Goal: Task Accomplishment & Management: Manage account settings

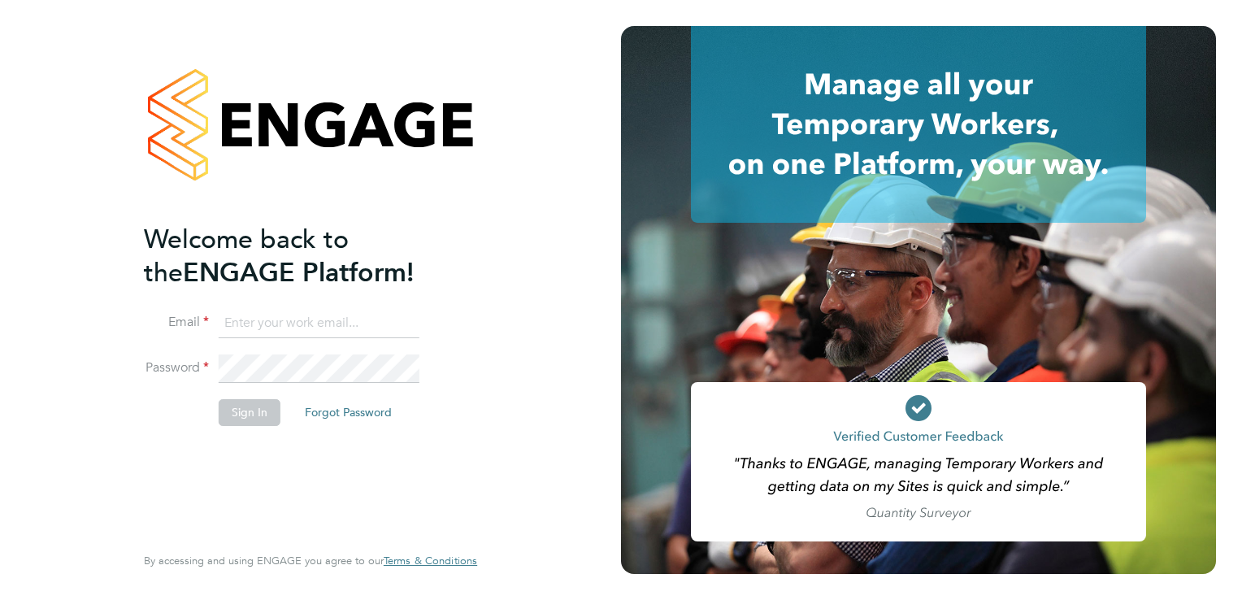
click at [265, 327] on input at bounding box center [319, 323] width 201 height 29
type input "[PERSON_NAME][EMAIL_ADDRESS][DOMAIN_NAME]"
click at [253, 382] on li "Password" at bounding box center [302, 377] width 317 height 46
click at [283, 325] on input at bounding box center [319, 323] width 201 height 29
type input "[PERSON_NAME][EMAIL_ADDRESS][DOMAIN_NAME]"
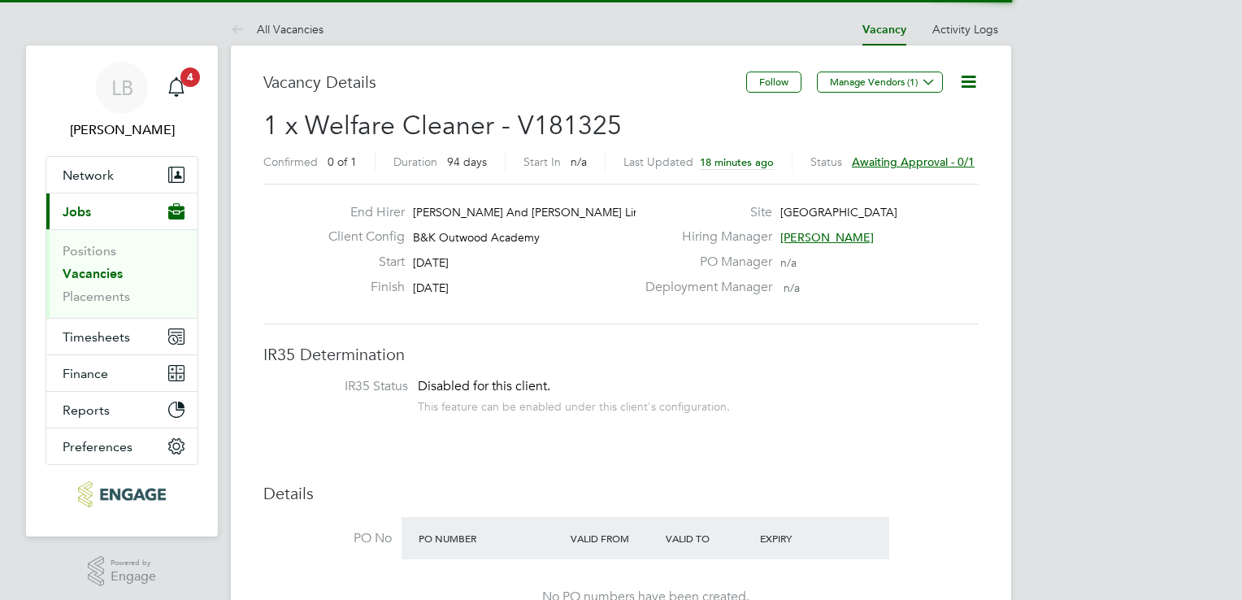
scroll to position [28, 254]
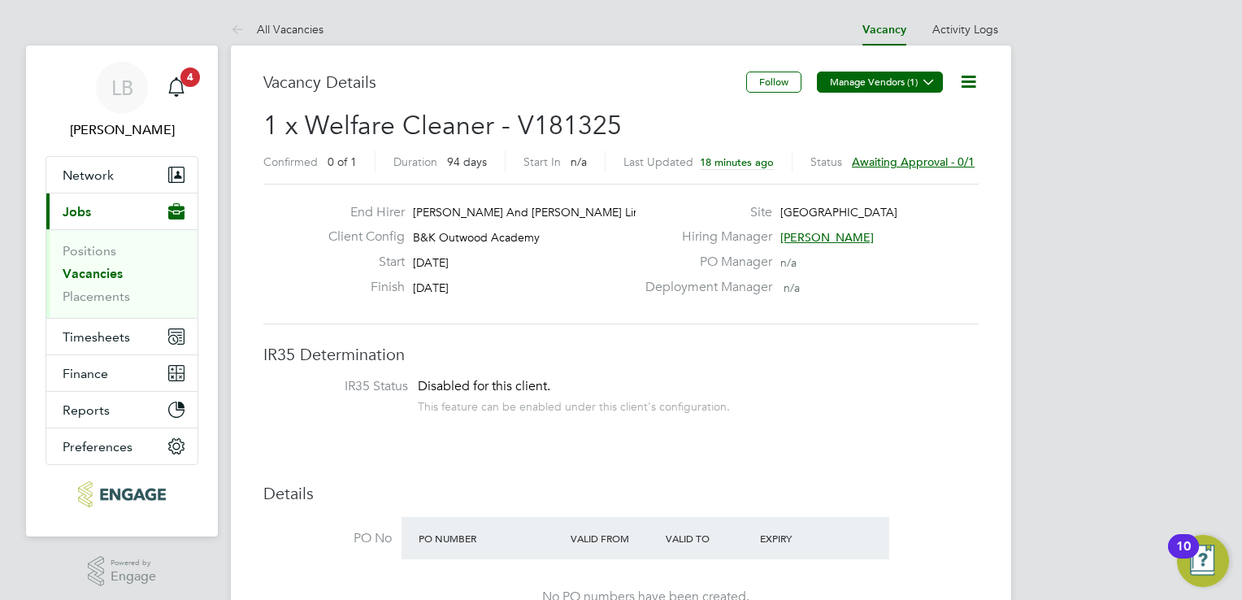
click at [928, 77] on icon at bounding box center [929, 82] width 12 height 12
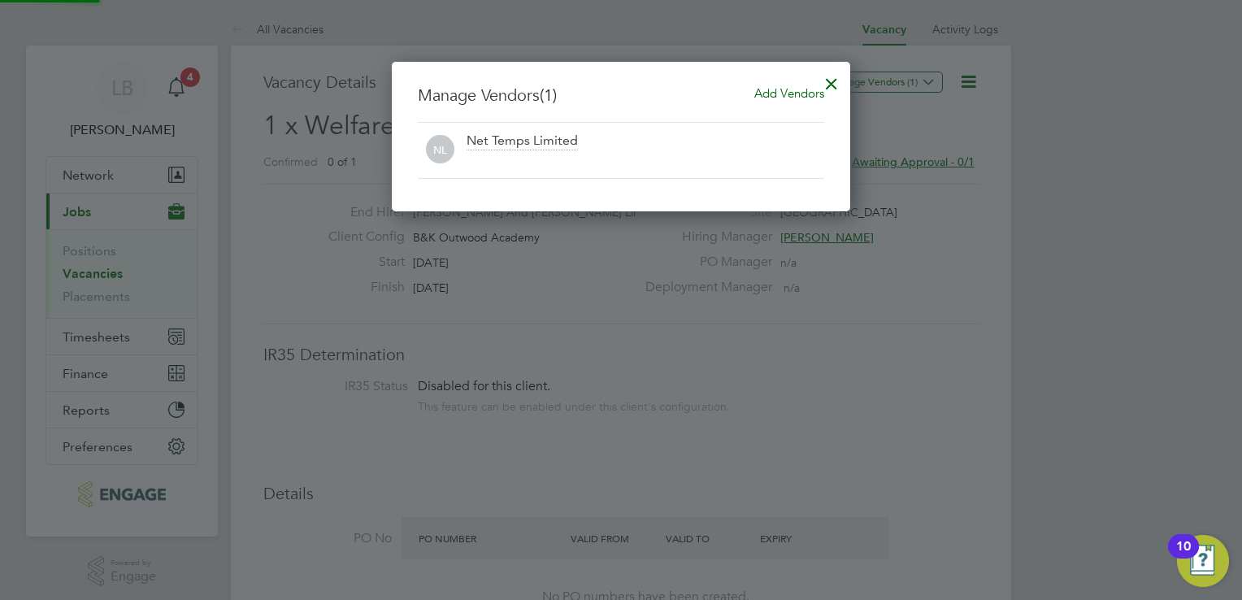
scroll to position [150, 459]
click at [832, 77] on div at bounding box center [831, 79] width 29 height 29
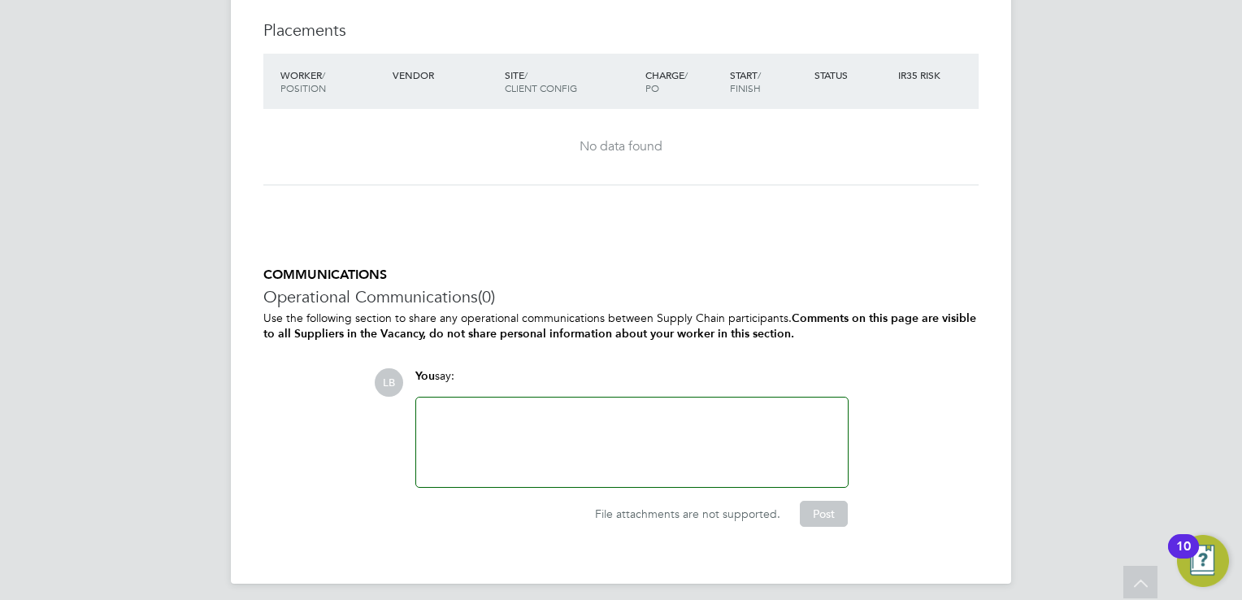
scroll to position [1437, 0]
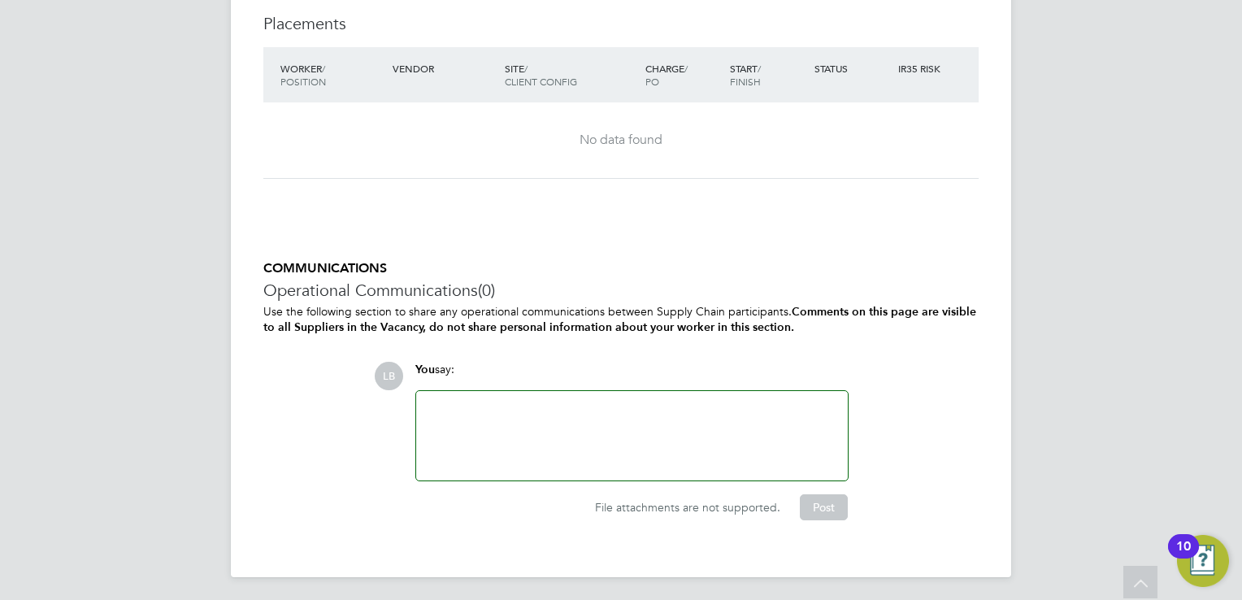
click at [511, 415] on div at bounding box center [632, 436] width 412 height 70
click at [826, 509] on button "Post" at bounding box center [824, 507] width 48 height 26
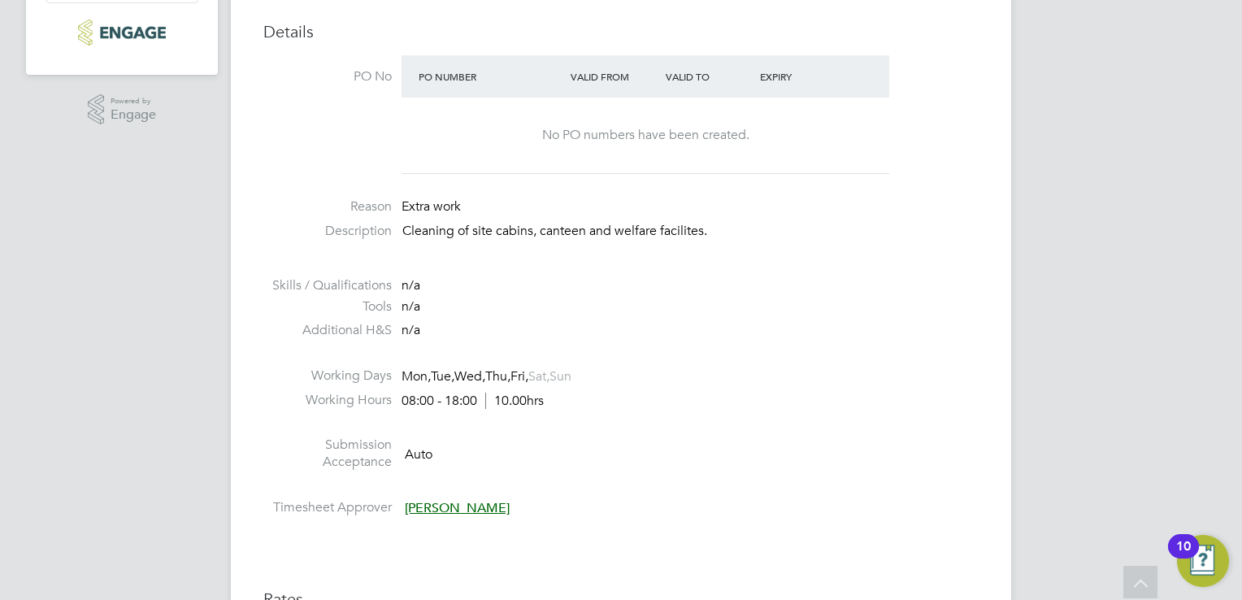
scroll to position [55, 0]
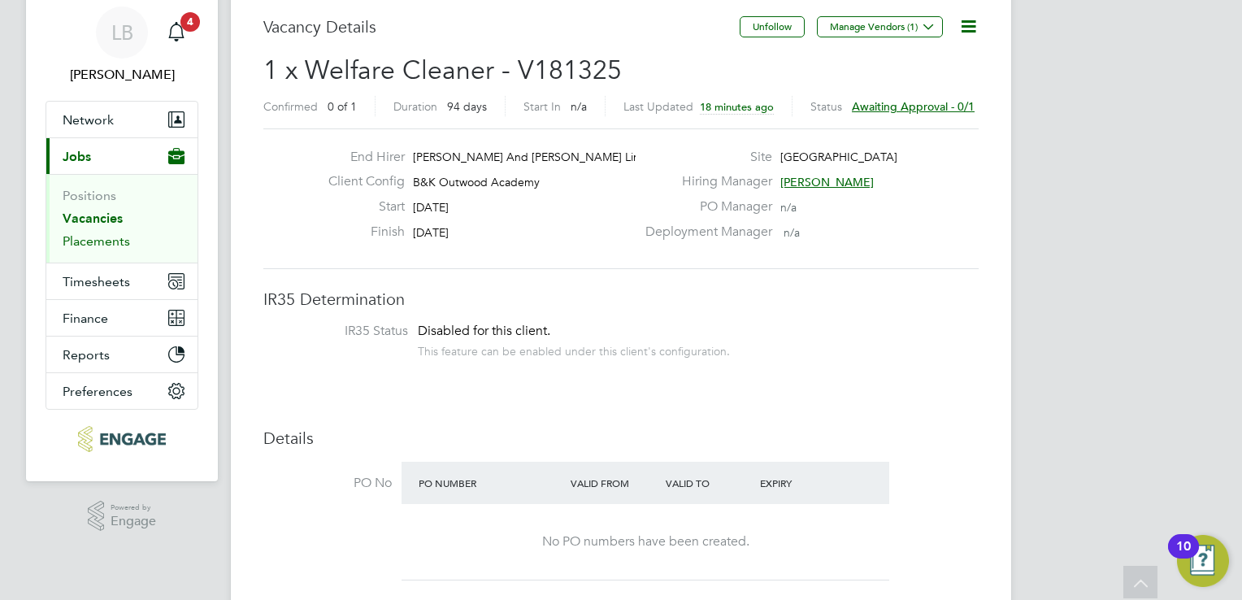
click at [97, 242] on link "Placements" at bounding box center [96, 240] width 67 height 15
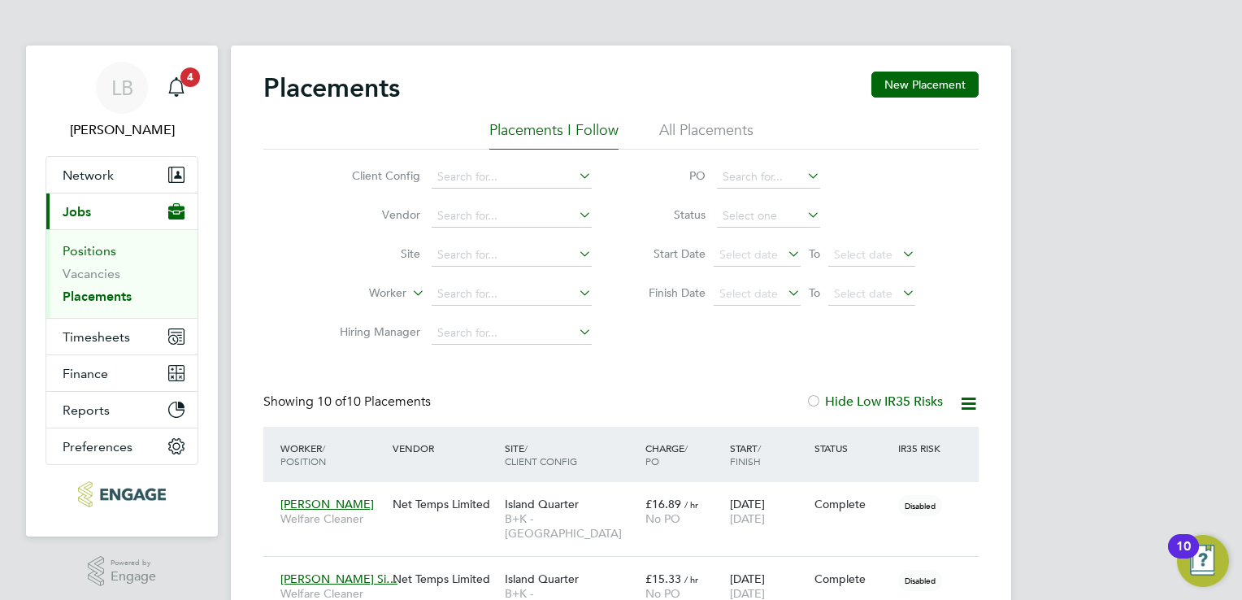
click at [101, 252] on link "Positions" at bounding box center [90, 250] width 54 height 15
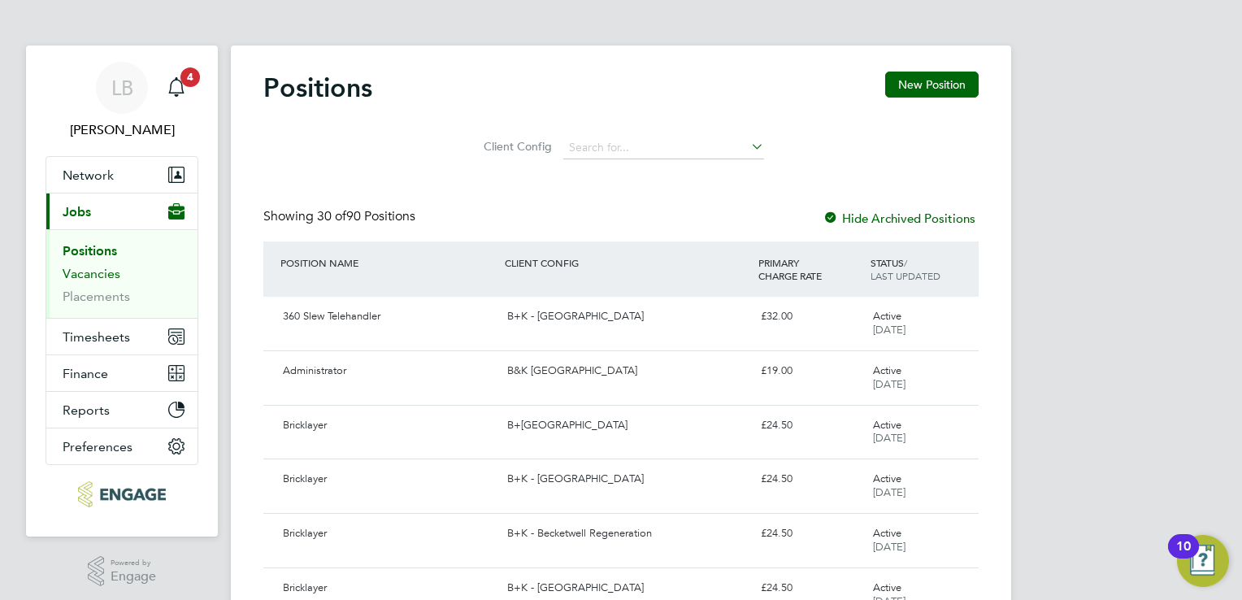
click at [94, 278] on link "Vacancies" at bounding box center [92, 273] width 58 height 15
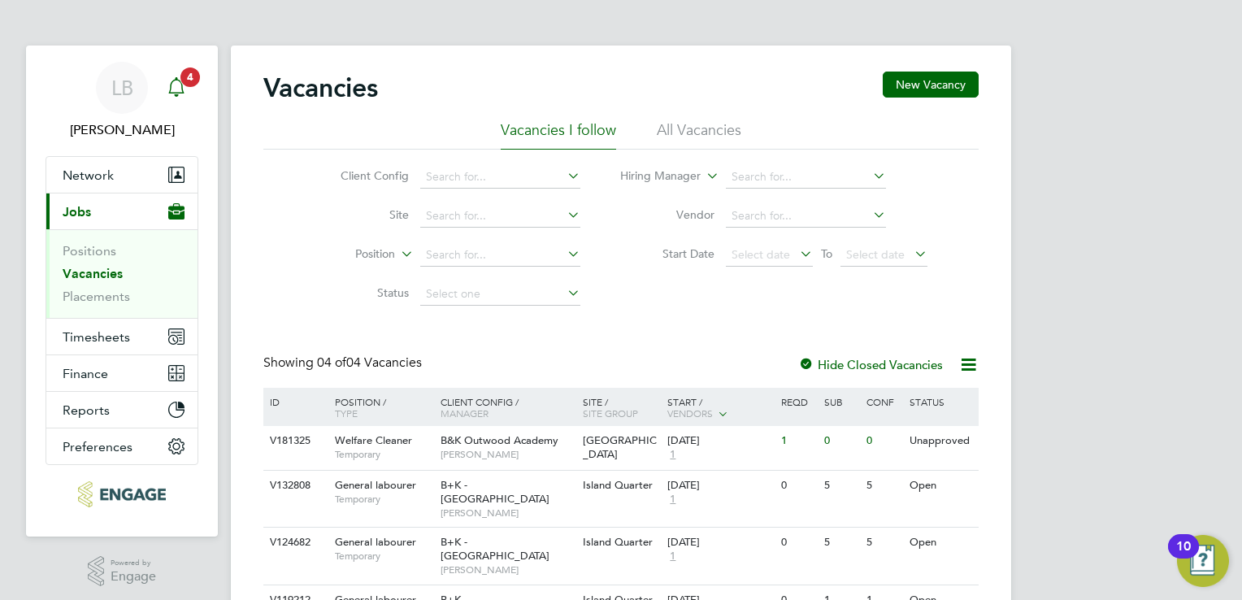
click at [180, 85] on icon "Main navigation" at bounding box center [177, 87] width 20 height 20
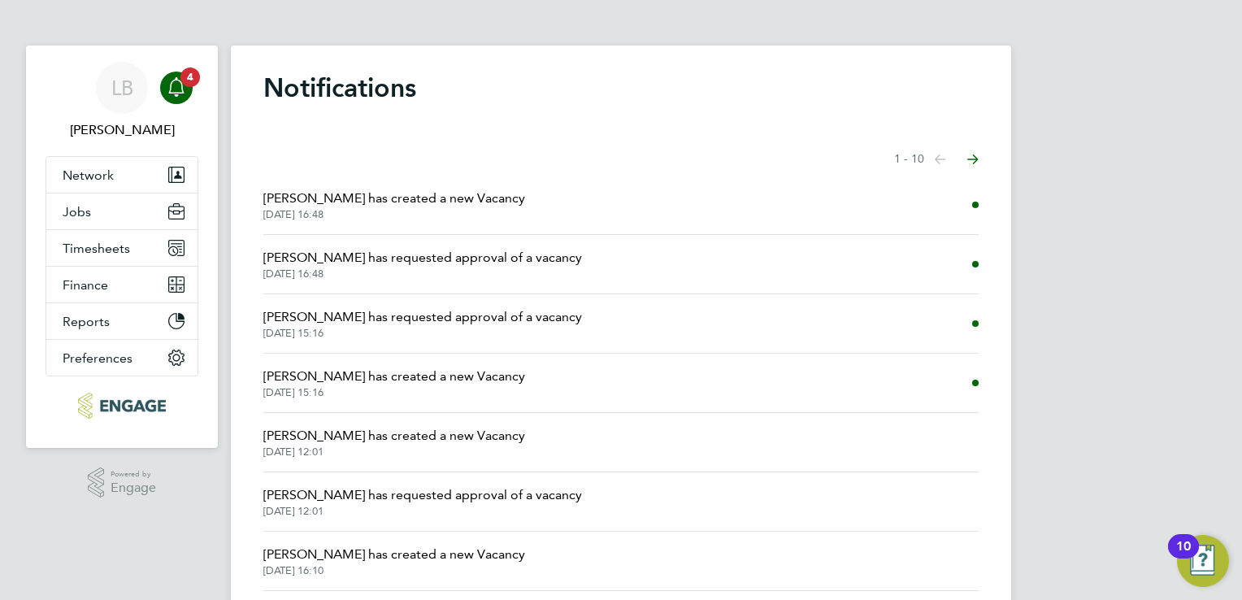
click at [398, 196] on span "Brooke Sharp has created a new Vacancy" at bounding box center [394, 199] width 262 height 20
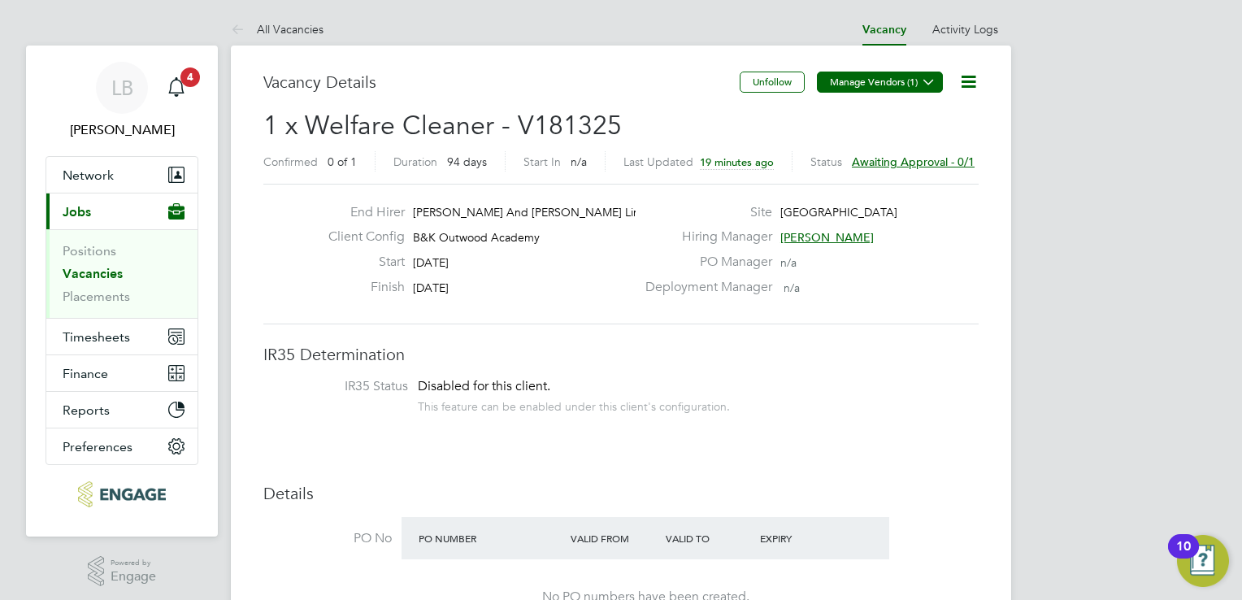
click at [928, 85] on icon at bounding box center [929, 82] width 12 height 12
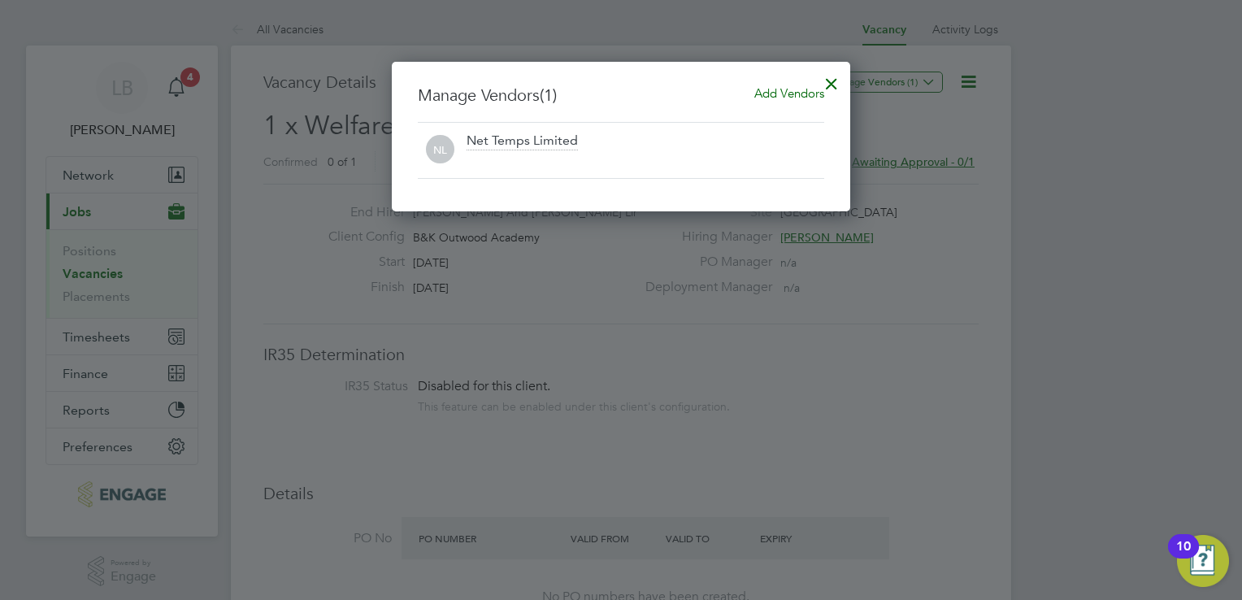
click at [487, 147] on div "Net Temps Limited" at bounding box center [522, 142] width 111 height 18
click at [841, 76] on div at bounding box center [831, 79] width 29 height 29
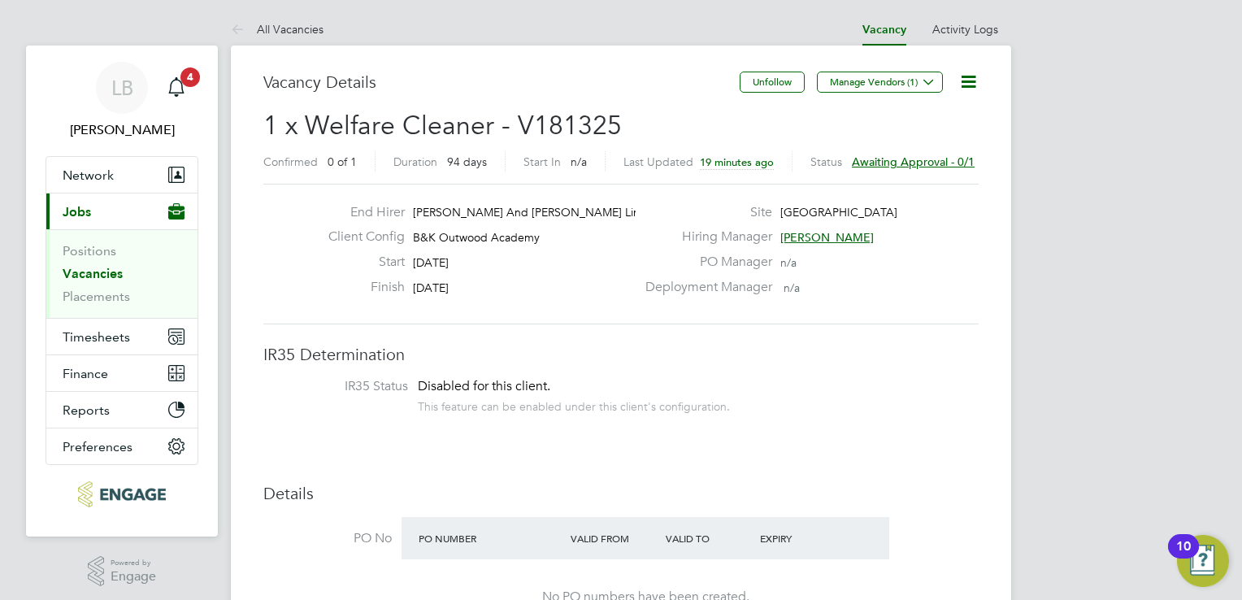
click at [939, 162] on span "Awaiting approval - 0/1" at bounding box center [913, 161] width 123 height 15
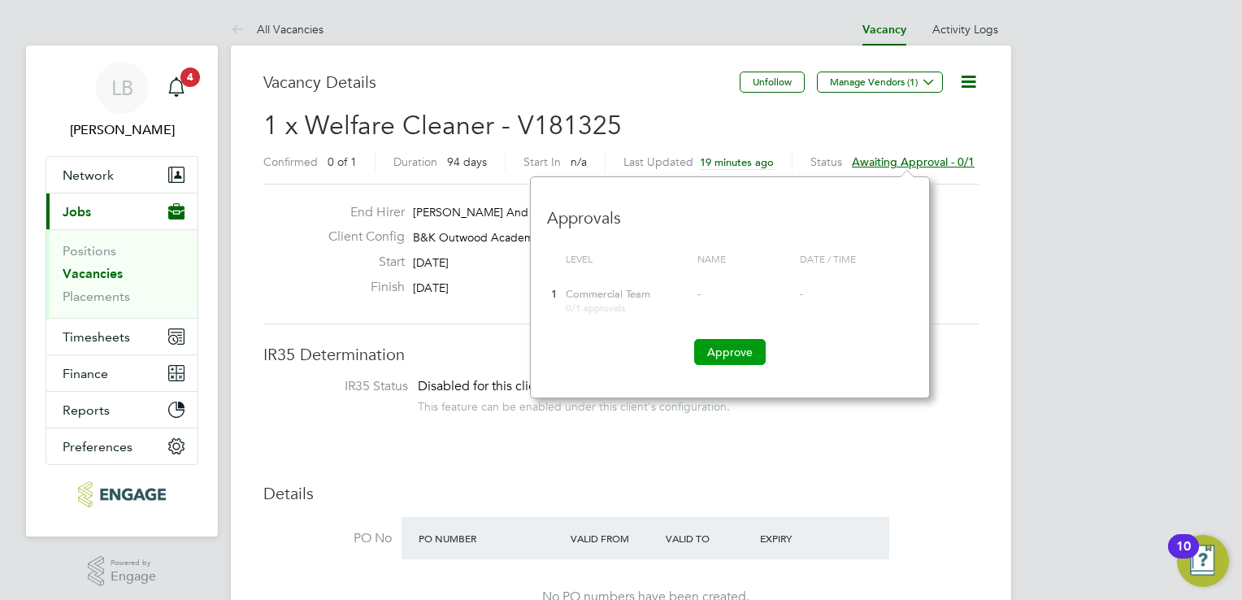
click at [745, 359] on button "Approve" at bounding box center [730, 352] width 72 height 26
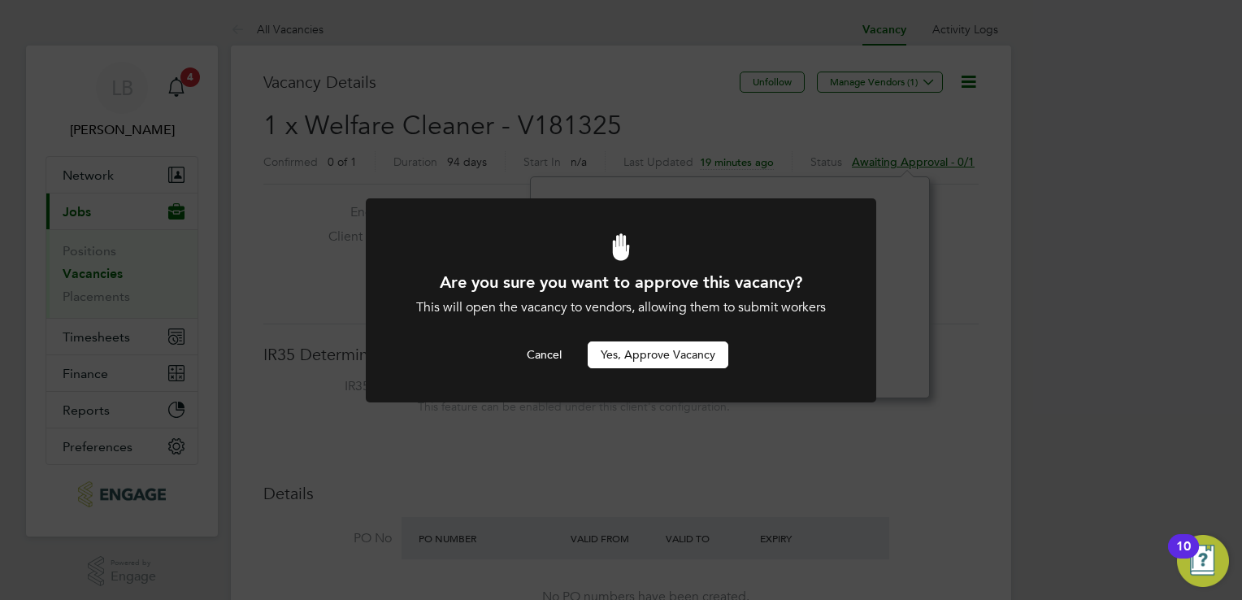
click at [650, 353] on button "Yes, Approve Vacancy" at bounding box center [658, 354] width 141 height 26
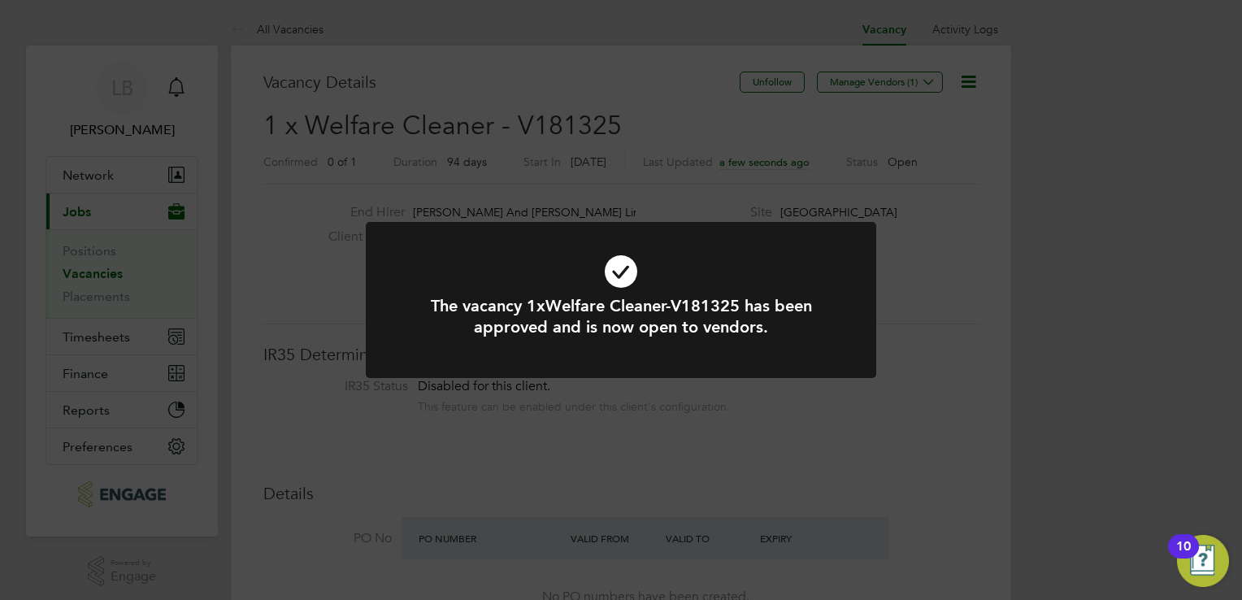
click at [943, 262] on div "The vacancy 1xWelfare Cleaner-V181325 has been approved and is now open to vend…" at bounding box center [621, 300] width 1242 height 600
